Goal: Find specific page/section: Find specific page/section

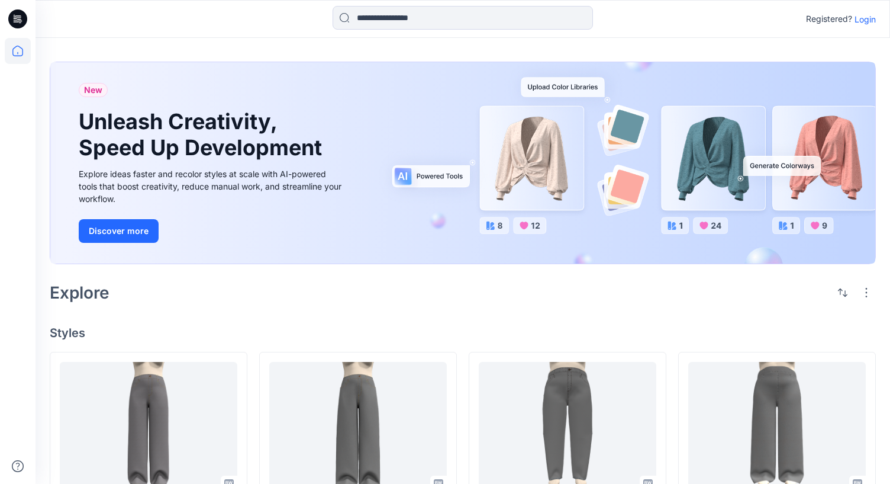
click at [870, 15] on p "Login" at bounding box center [865, 19] width 21 height 12
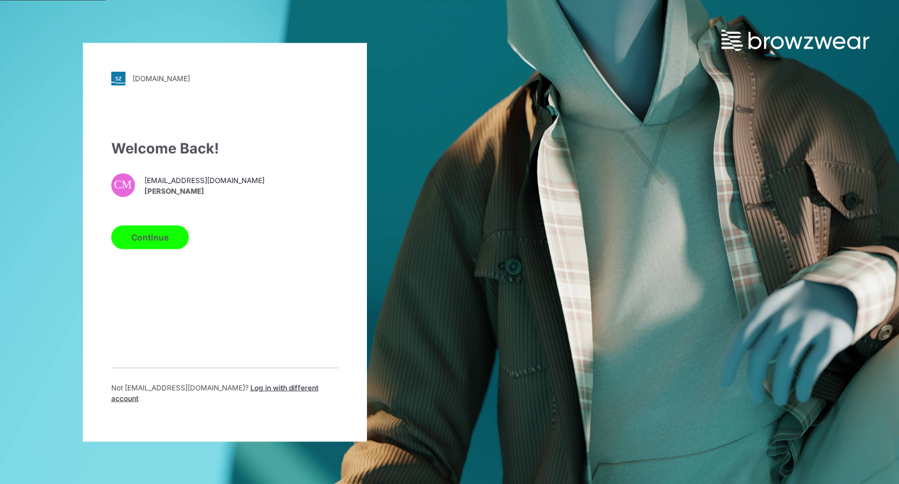
click at [126, 249] on button "Continue" at bounding box center [150, 237] width 78 height 24
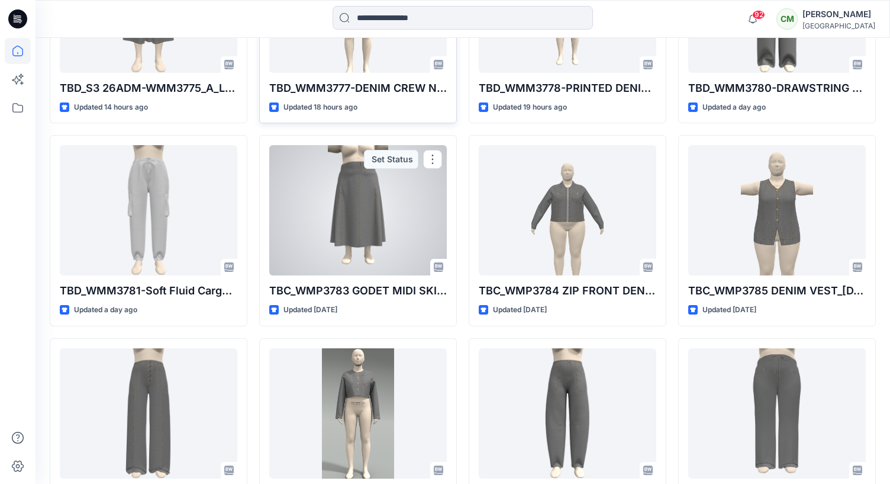
scroll to position [459, 0]
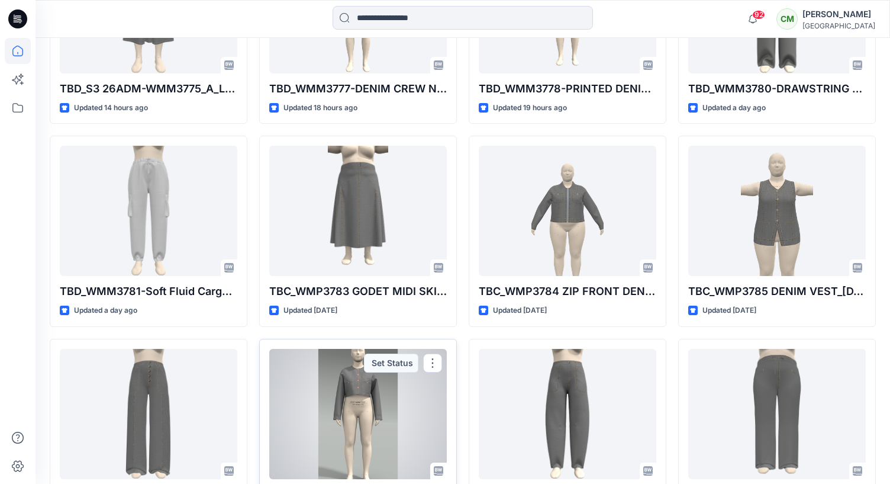
click at [345, 400] on div at bounding box center [358, 414] width 178 height 130
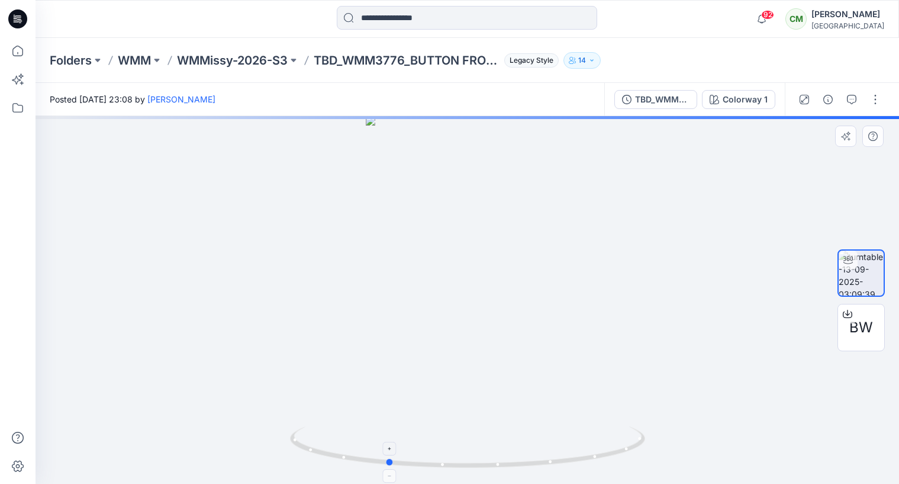
drag, startPoint x: 539, startPoint y: 462, endPoint x: 458, endPoint y: 461, distance: 81.7
click at [459, 461] on icon at bounding box center [469, 448] width 358 height 44
click at [806, 100] on icon "button" at bounding box center [804, 99] width 9 height 9
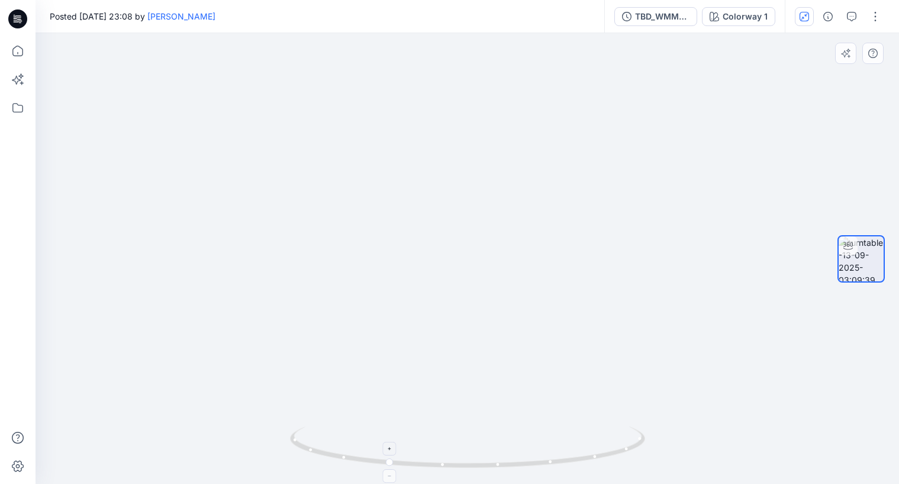
click at [387, 446] on icon at bounding box center [389, 448] width 7 height 7
drag, startPoint x: 433, startPoint y: 246, endPoint x: 432, endPoint y: 388, distance: 141.5
click at [432, 389] on img at bounding box center [468, 255] width 392 height 456
click at [386, 480] on div at bounding box center [390, 476] width 14 height 14
drag, startPoint x: 465, startPoint y: 463, endPoint x: 394, endPoint y: 464, distance: 71.6
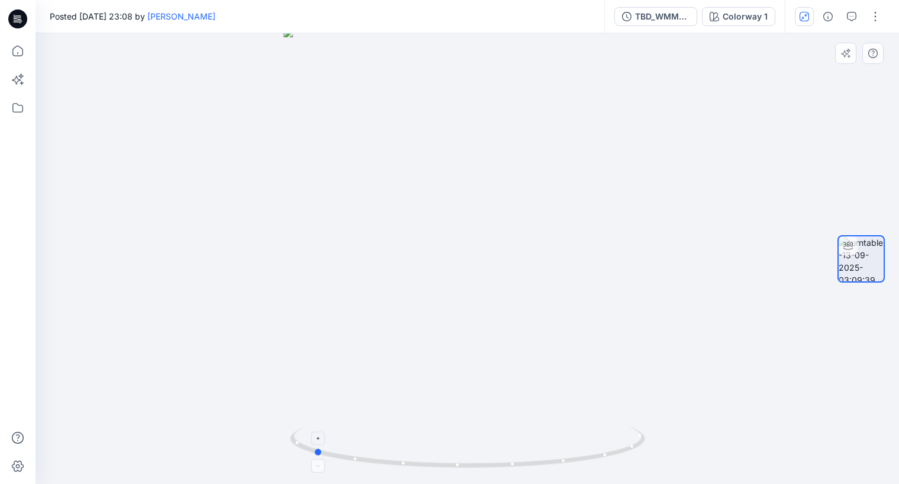
click at [393, 464] on icon at bounding box center [469, 448] width 358 height 44
click at [799, 20] on button "button" at bounding box center [804, 16] width 19 height 19
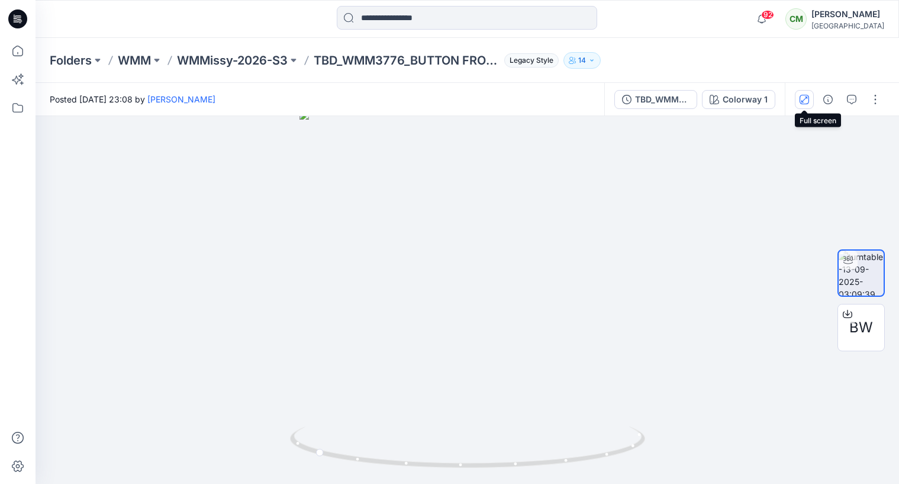
click at [810, 99] on button "button" at bounding box center [804, 99] width 19 height 19
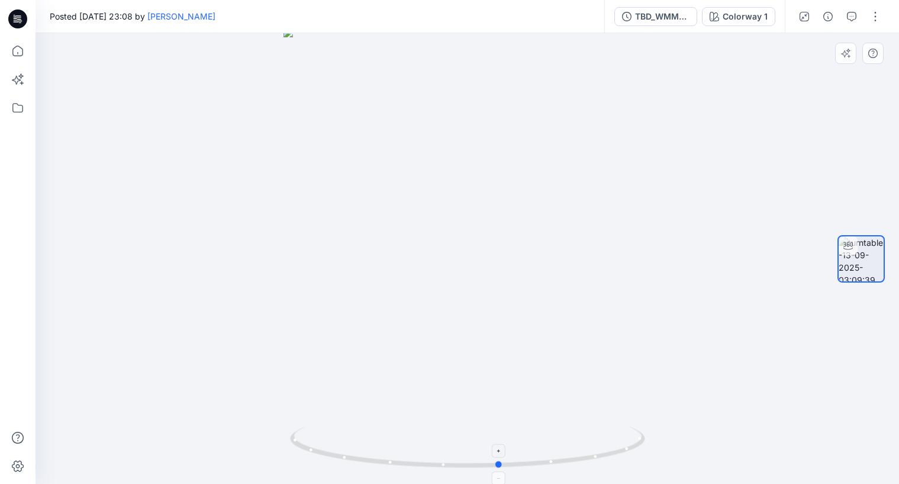
drag, startPoint x: 334, startPoint y: 444, endPoint x: 520, endPoint y: 444, distance: 185.3
click at [520, 444] on icon at bounding box center [469, 448] width 358 height 44
drag, startPoint x: 492, startPoint y: 386, endPoint x: 414, endPoint y: 386, distance: 78.1
click at [413, 385] on img at bounding box center [468, 255] width 368 height 456
drag, startPoint x: 450, startPoint y: 468, endPoint x: 414, endPoint y: 458, distance: 37.5
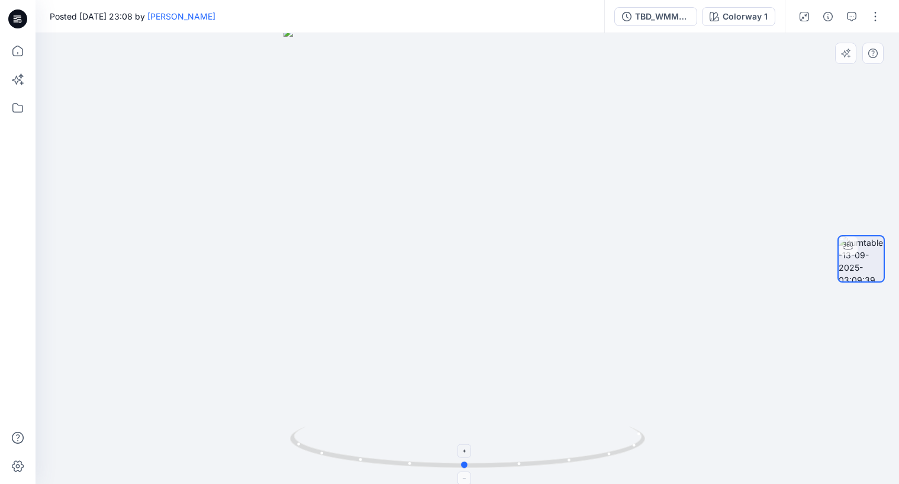
click at [414, 458] on icon at bounding box center [469, 448] width 358 height 44
